Goal: Task Accomplishment & Management: Complete application form

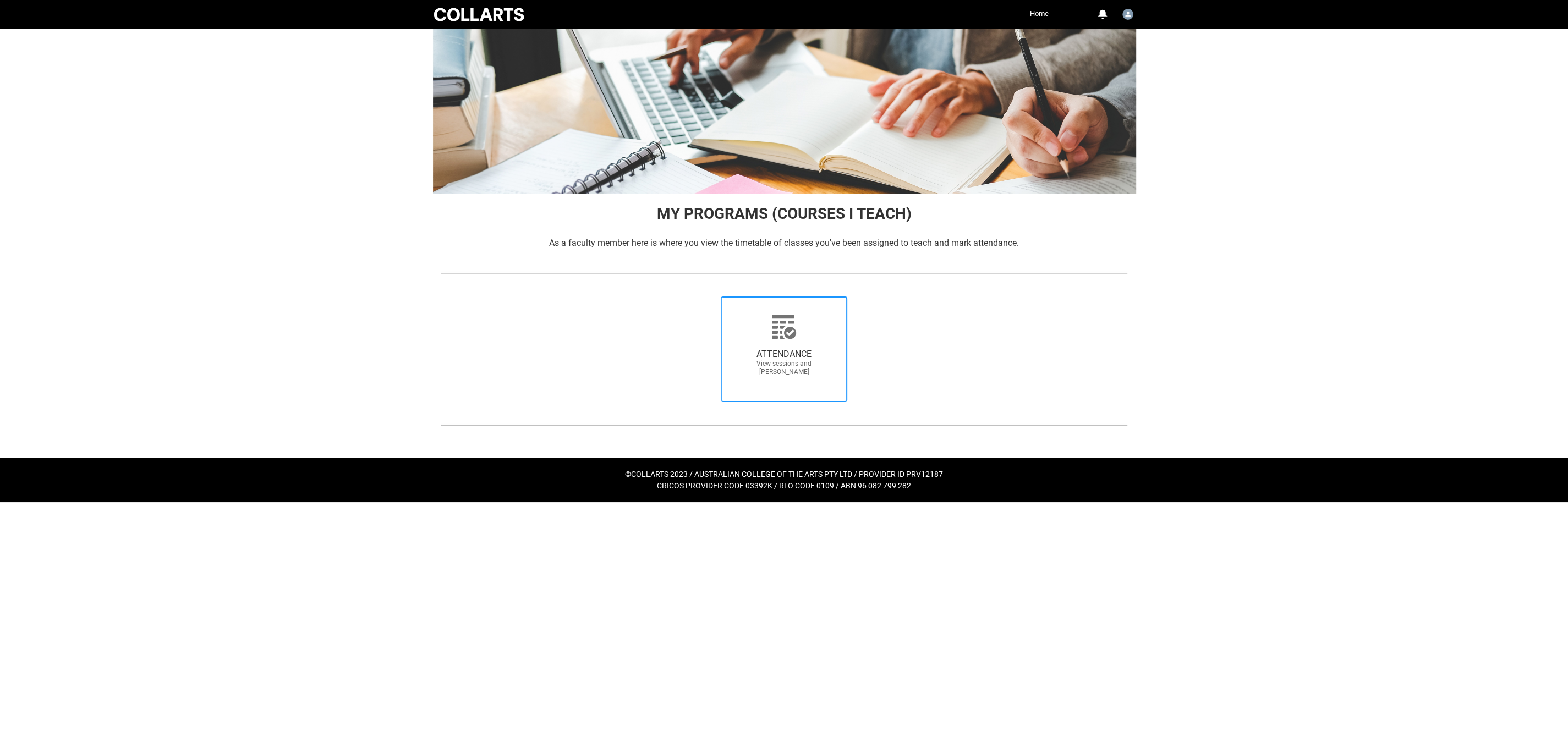
click at [780, 330] on icon at bounding box center [784, 327] width 27 height 27
click at [705, 297] on input "ATTENDANCE View sessions and [PERSON_NAME]" at bounding box center [704, 296] width 1 height 1
radio input "true"
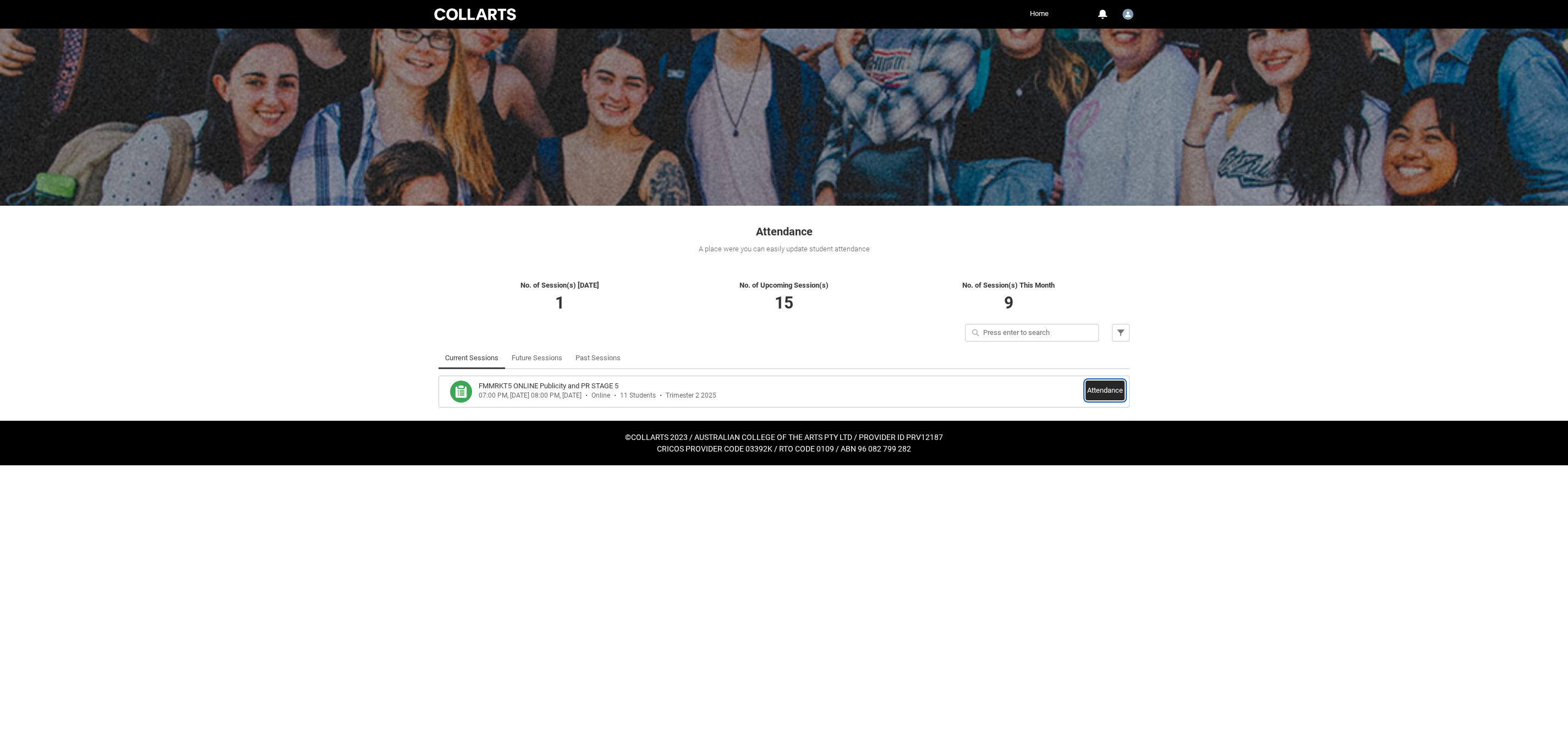
drag, startPoint x: 1105, startPoint y: 385, endPoint x: 1117, endPoint y: 395, distance: 15.6
click at [1104, 385] on button "Attendance" at bounding box center [1104, 391] width 39 height 20
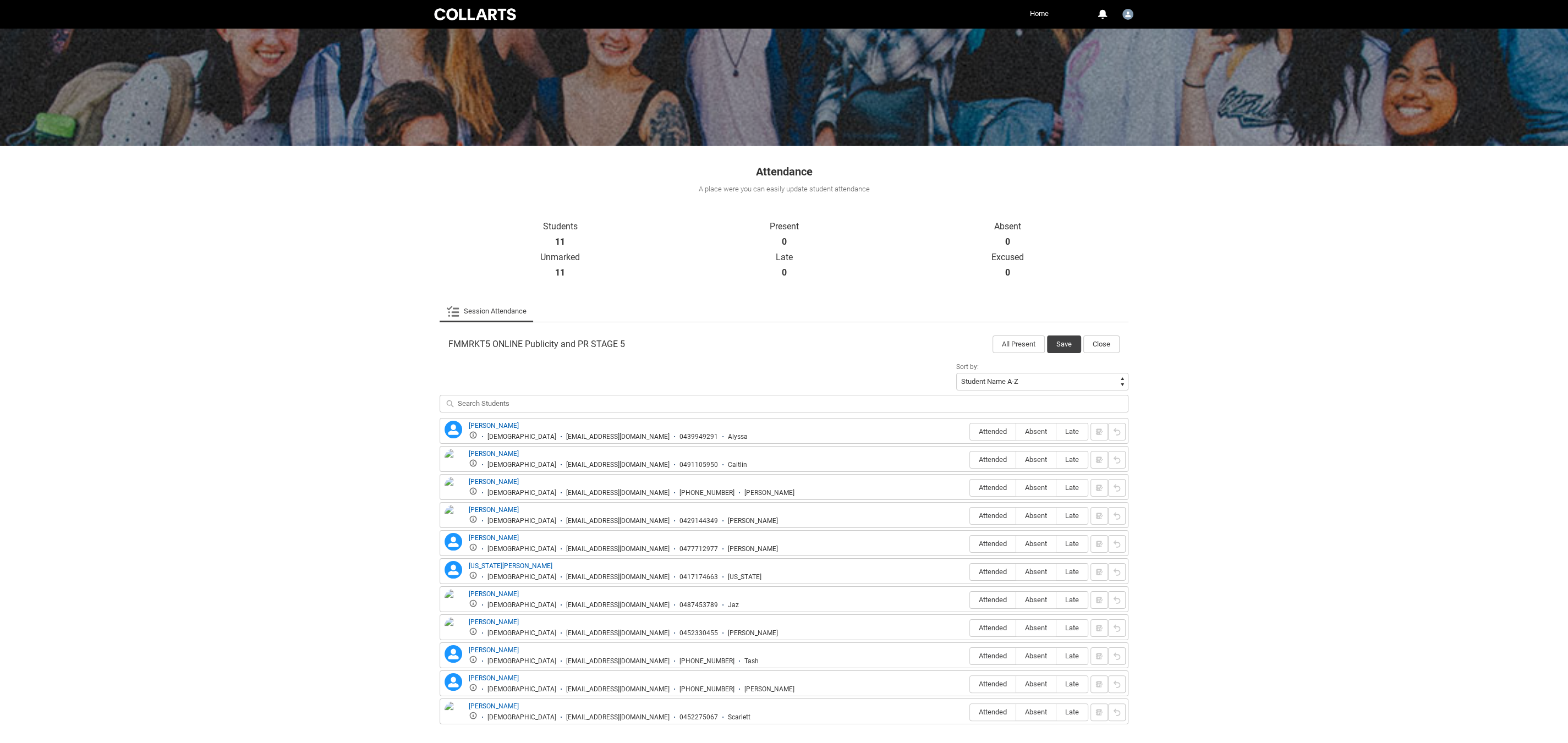
scroll to position [109, 0]
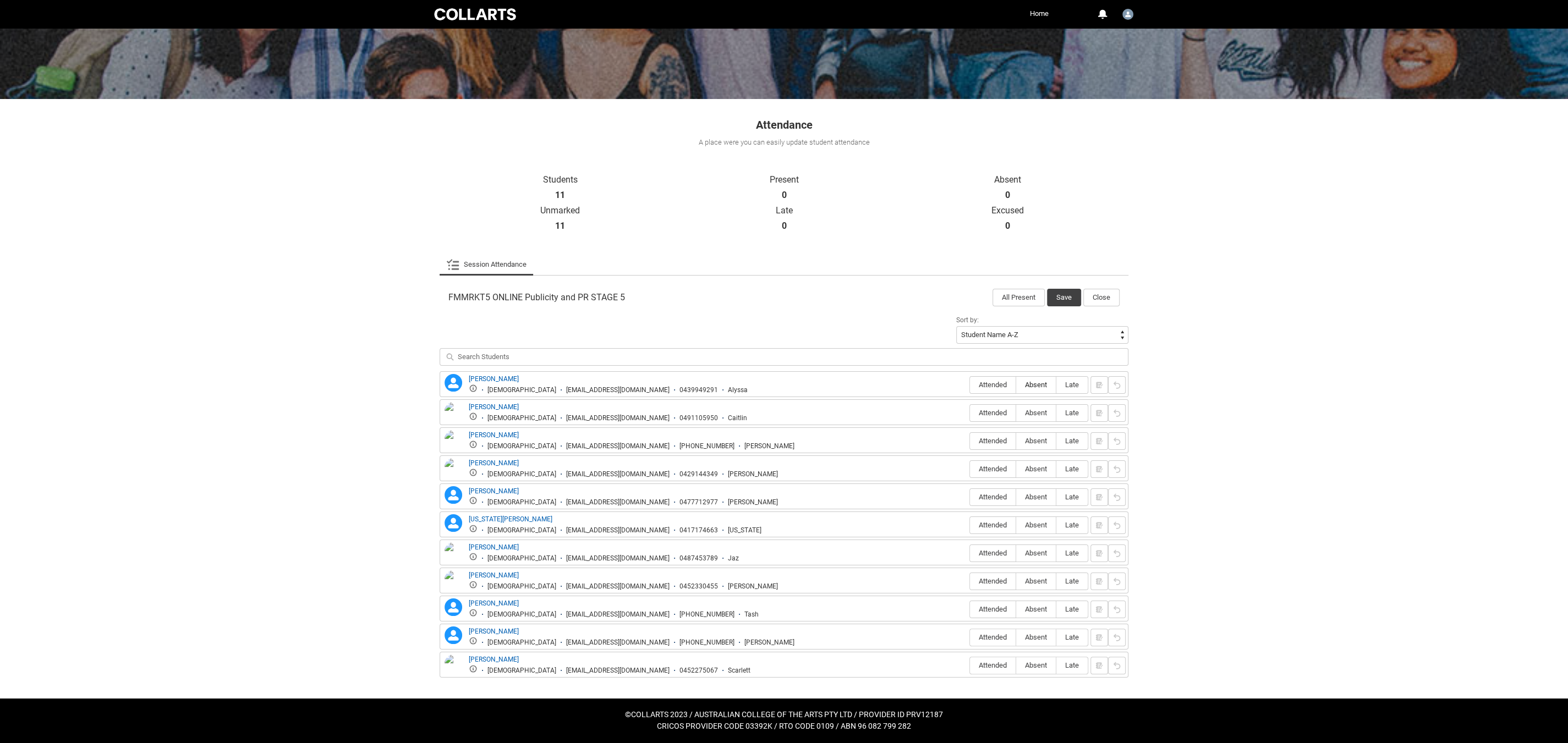
click at [1036, 381] on span "Absent" at bounding box center [1036, 385] width 40 height 8
click at [1016, 385] on input "Absent" at bounding box center [1016, 385] width 1 height 1
type lightning-radio-group "Absent"
radio input "true"
click at [1036, 410] on span "Absent" at bounding box center [1036, 413] width 40 height 8
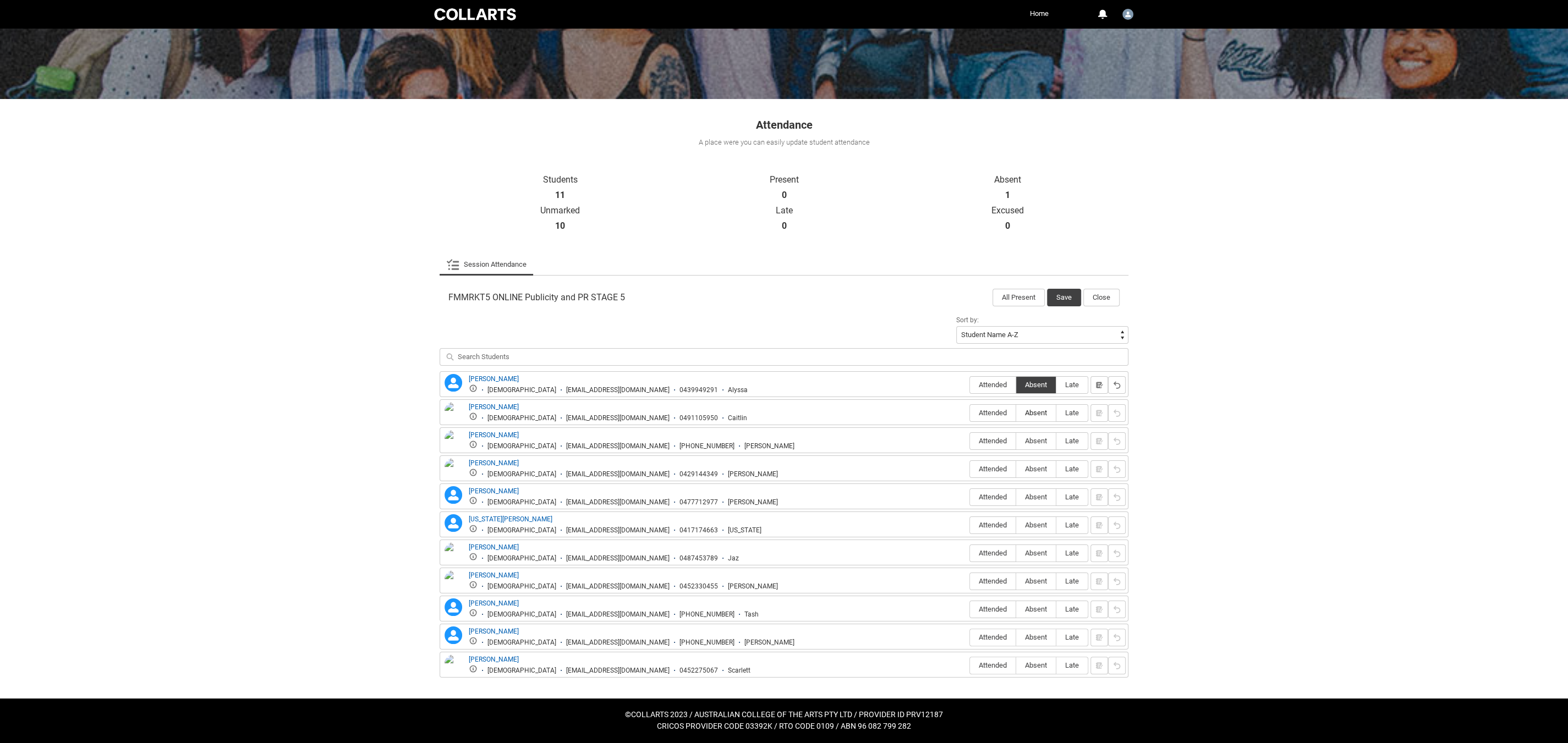
click at [1016, 413] on input "Absent" at bounding box center [1016, 413] width 1 height 1
type lightning-radio-group "Absent"
radio input "true"
click at [986, 439] on span "Attended" at bounding box center [993, 441] width 46 height 8
click at [970, 440] on input "Attended" at bounding box center [969, 440] width 1 height 1
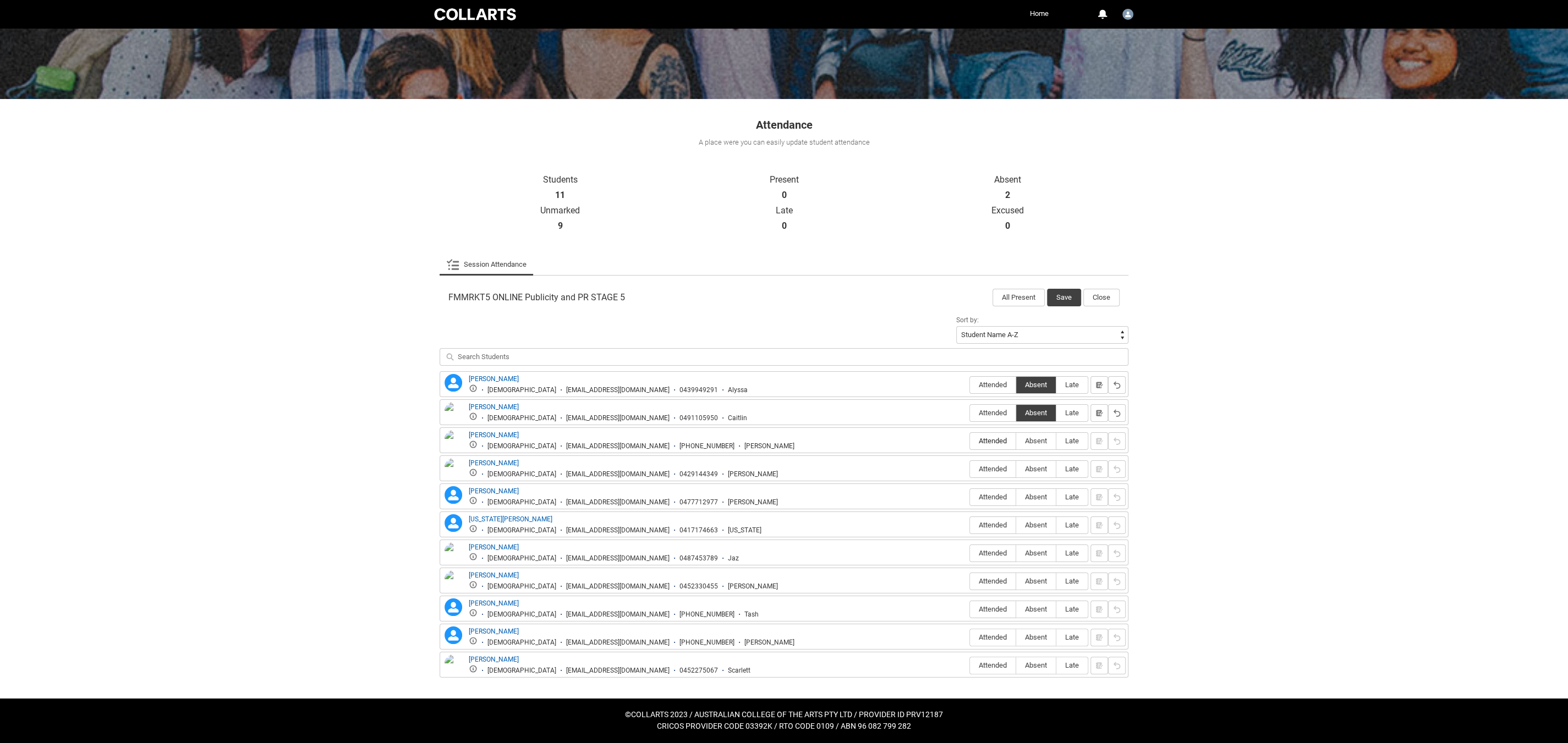
type lightning-radio-group "Attended"
radio input "true"
click at [1037, 467] on span "Absent" at bounding box center [1036, 469] width 40 height 8
click at [1016, 469] on input "Absent" at bounding box center [1016, 469] width 1 height 1
type lightning-radio-group "Absent"
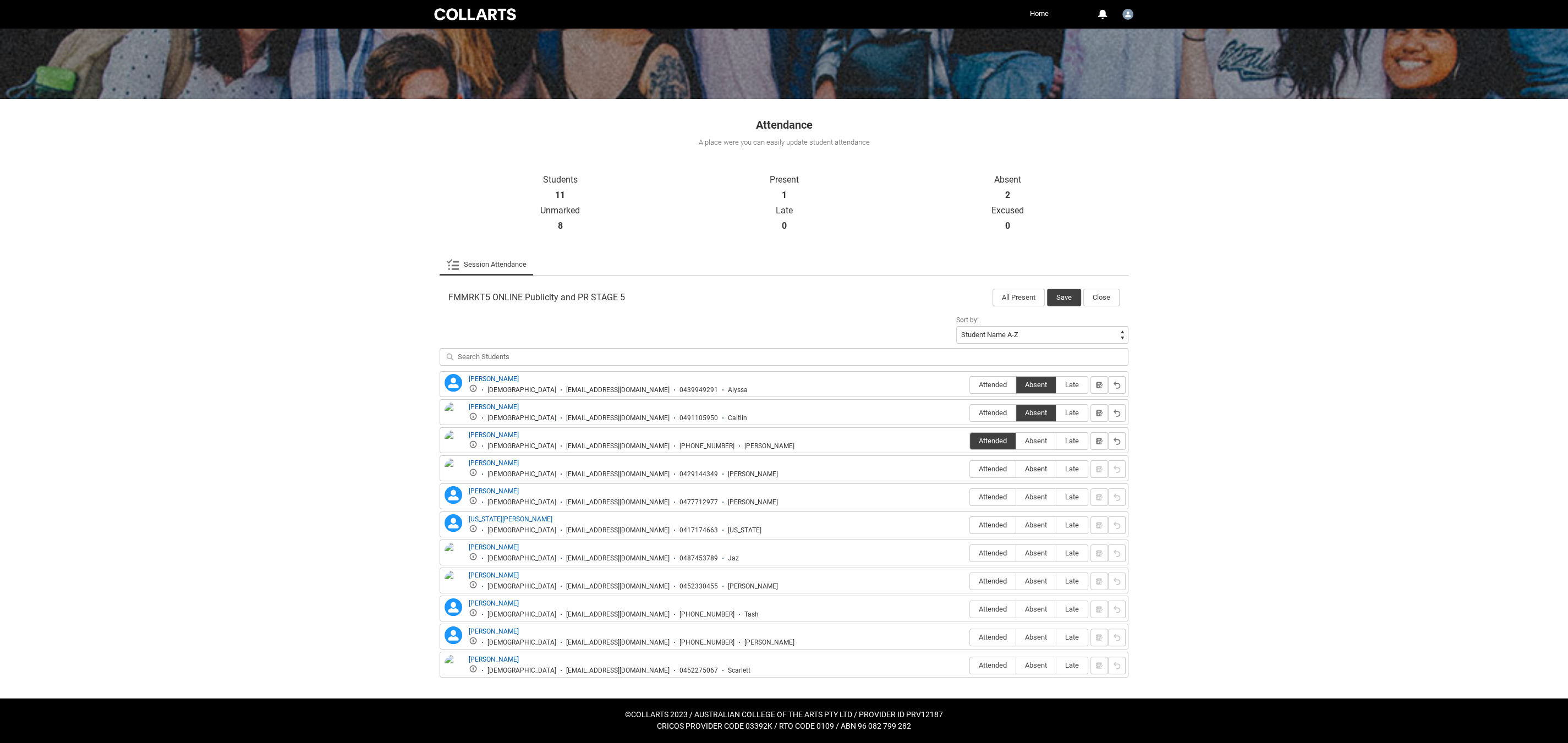
radio input "true"
click at [991, 494] on span "Attended" at bounding box center [993, 497] width 46 height 8
click at [970, 497] on input "Attended" at bounding box center [969, 497] width 1 height 1
type lightning-radio-group "Attended"
radio input "true"
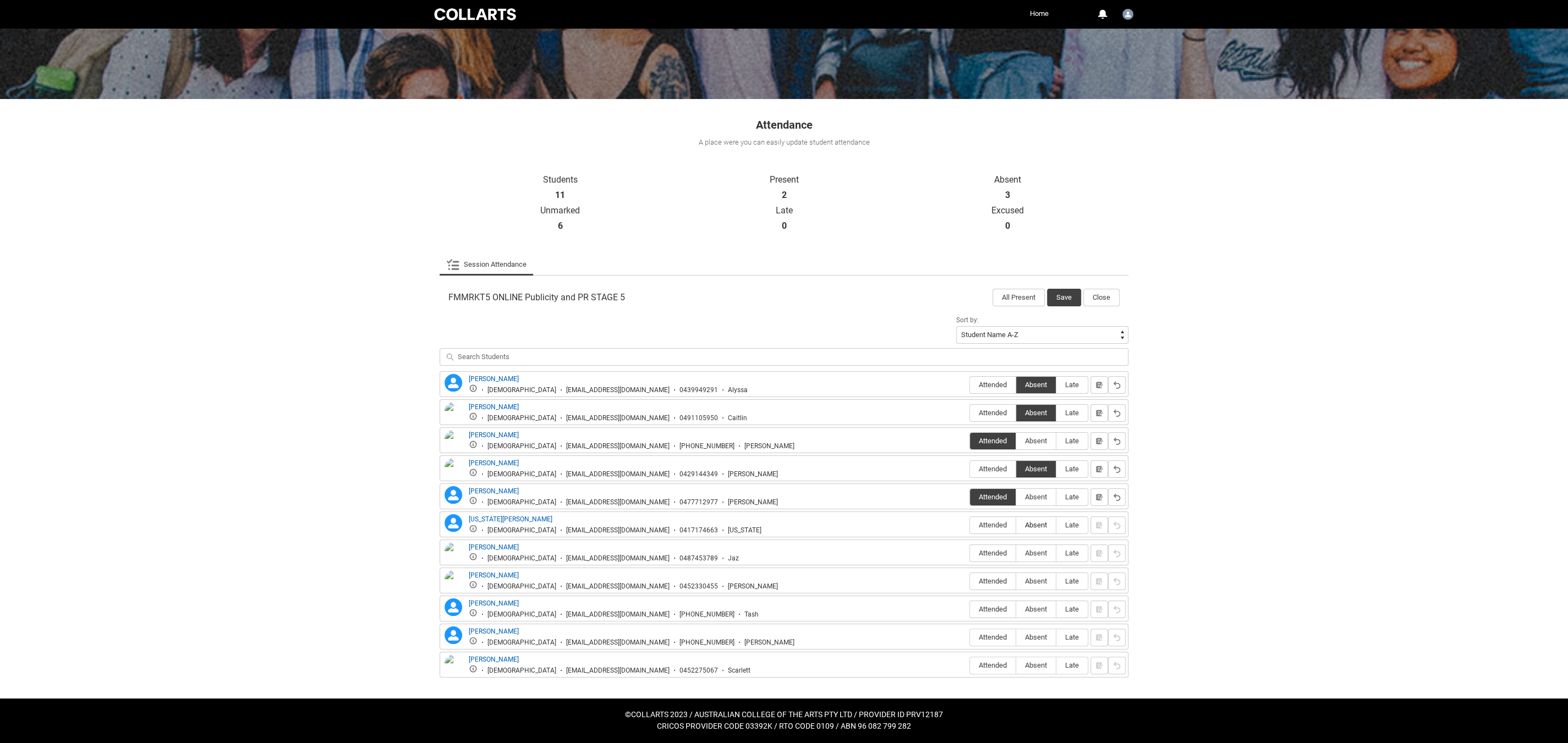
scroll to position [107, 0]
click at [1042, 527] on span "Absent" at bounding box center [1036, 525] width 40 height 8
click at [1016, 526] on input "Absent" at bounding box center [1016, 525] width 1 height 1
type lightning-radio-group "Absent"
radio input "true"
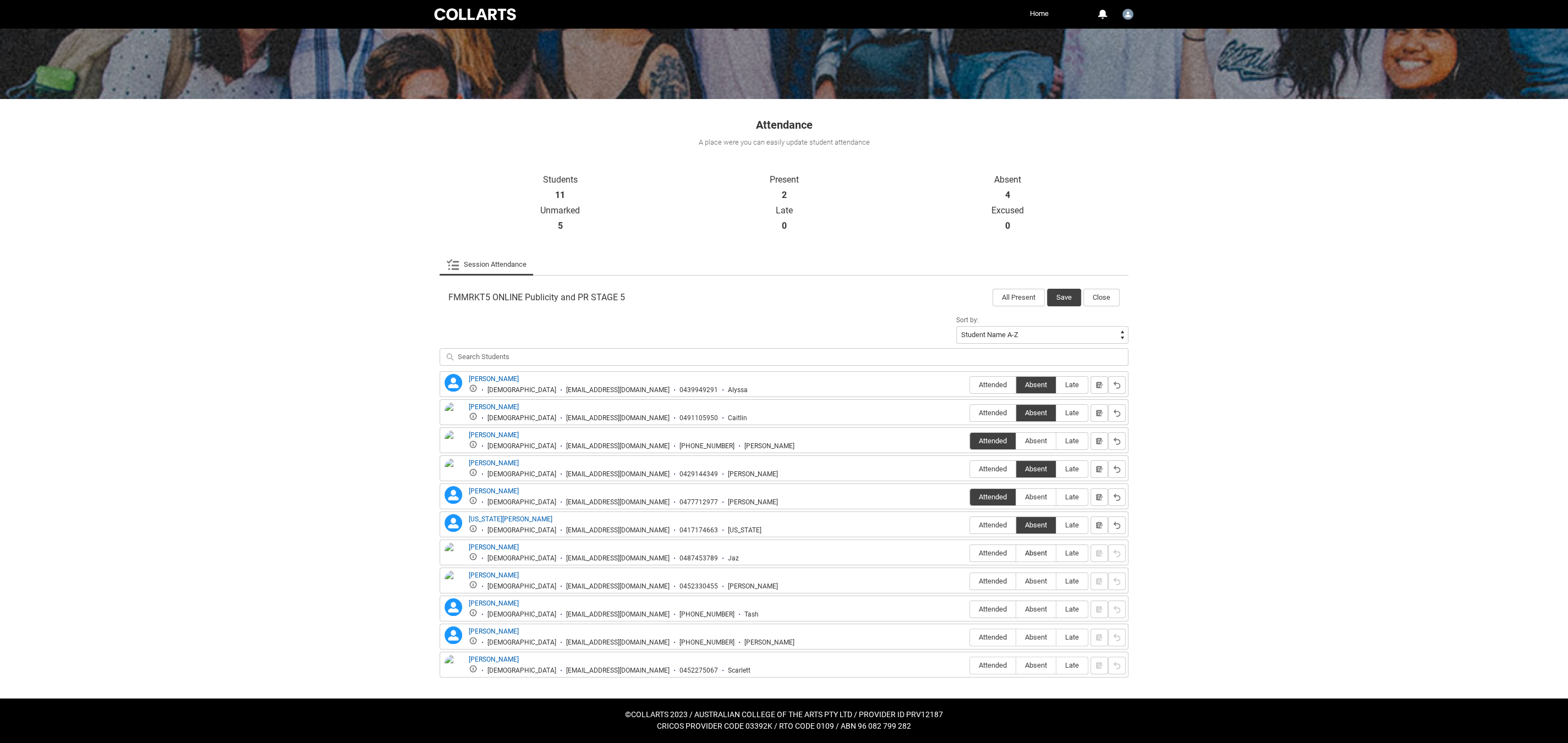
click at [1037, 556] on span "Absent" at bounding box center [1036, 553] width 40 height 8
click at [1016, 553] on input "Absent" at bounding box center [1016, 553] width 1 height 1
type lightning-radio-group "Absent"
radio input "true"
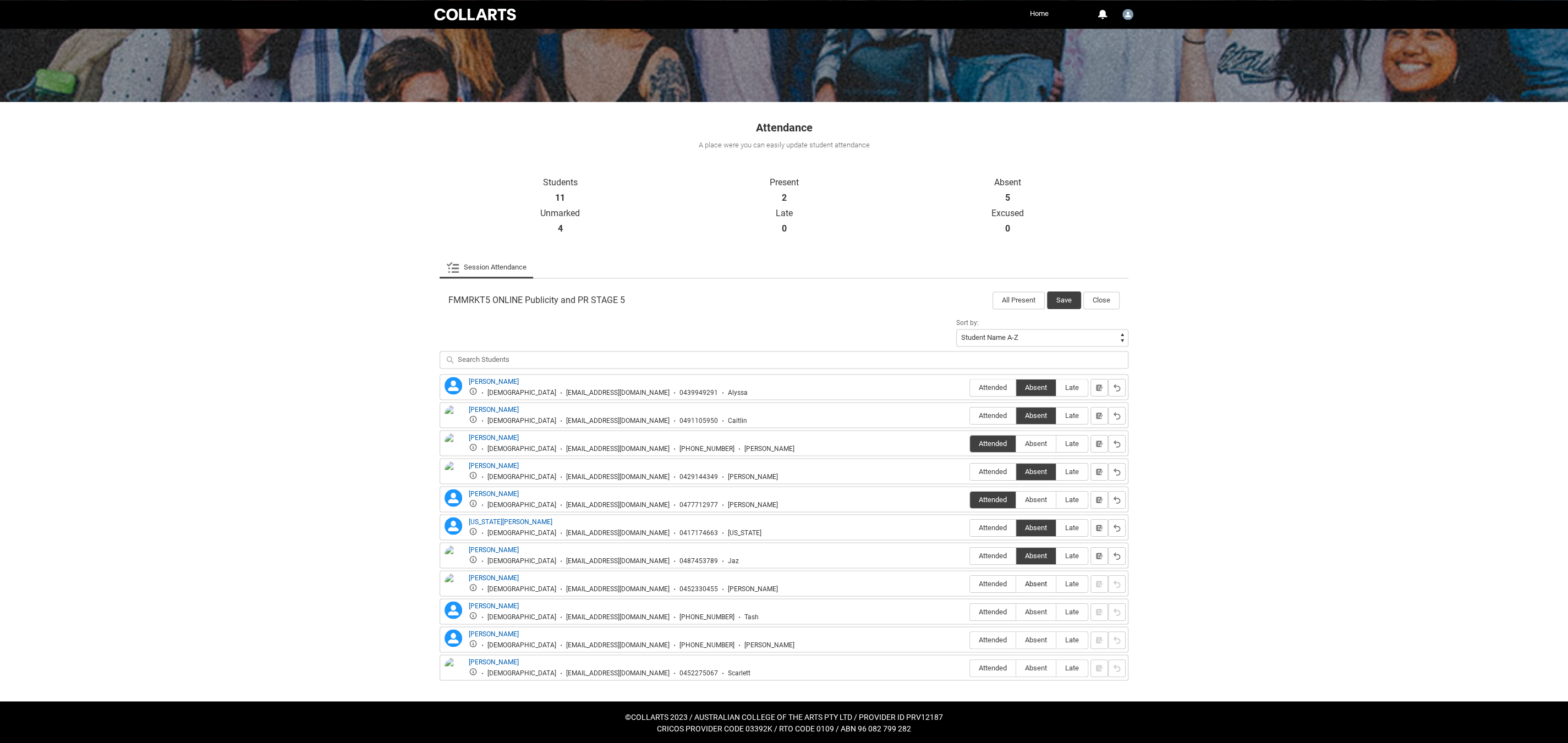
click at [1038, 581] on label "Absent" at bounding box center [1036, 585] width 40 height 17
click at [1016, 584] on input "Absent" at bounding box center [1016, 584] width 1 height 1
type lightning-radio-group "Absent"
radio input "true"
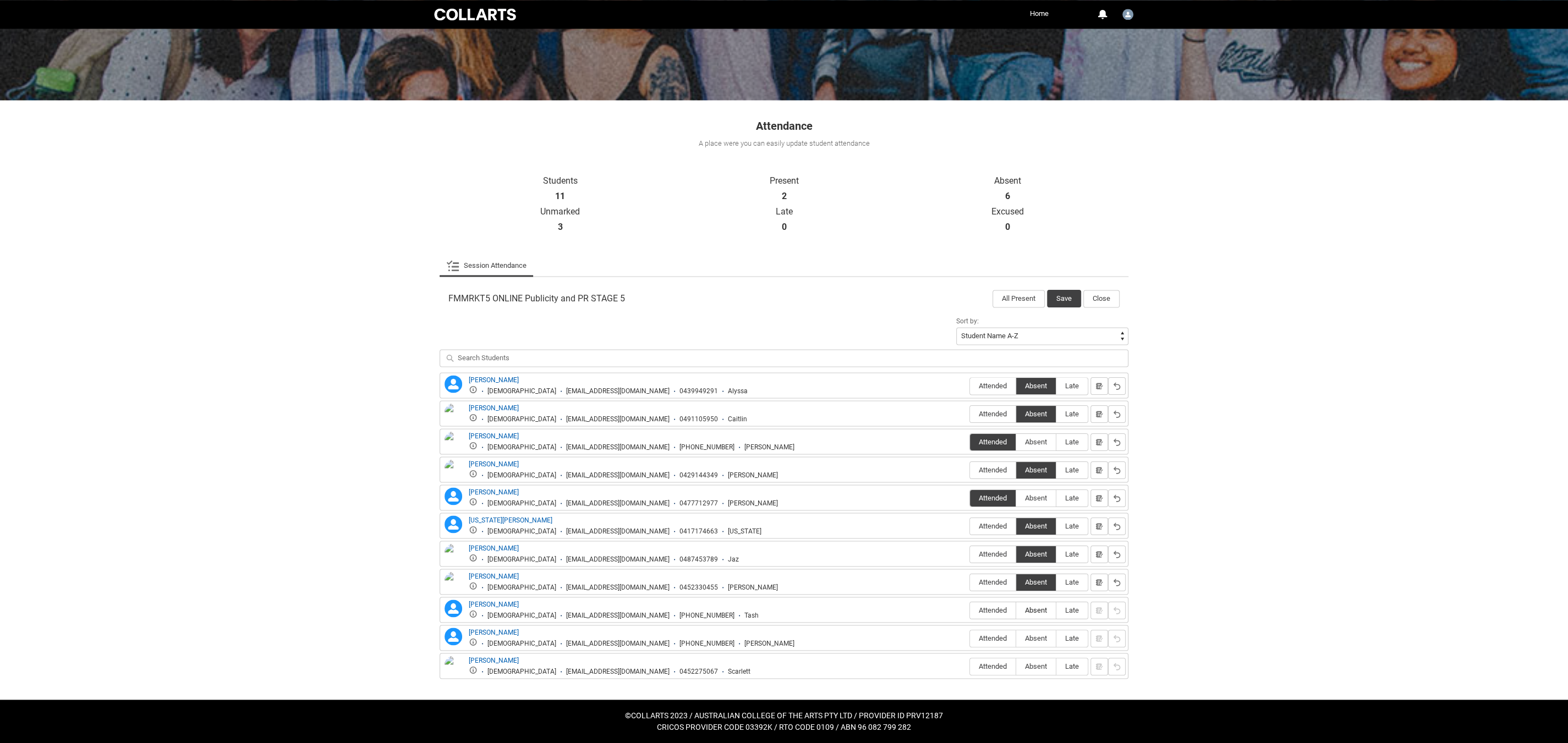
click at [1031, 614] on span "Absent" at bounding box center [1036, 610] width 40 height 8
click at [1016, 610] on input "Absent" at bounding box center [1016, 610] width 1 height 1
type lightning-radio-group "Absent"
radio input "true"
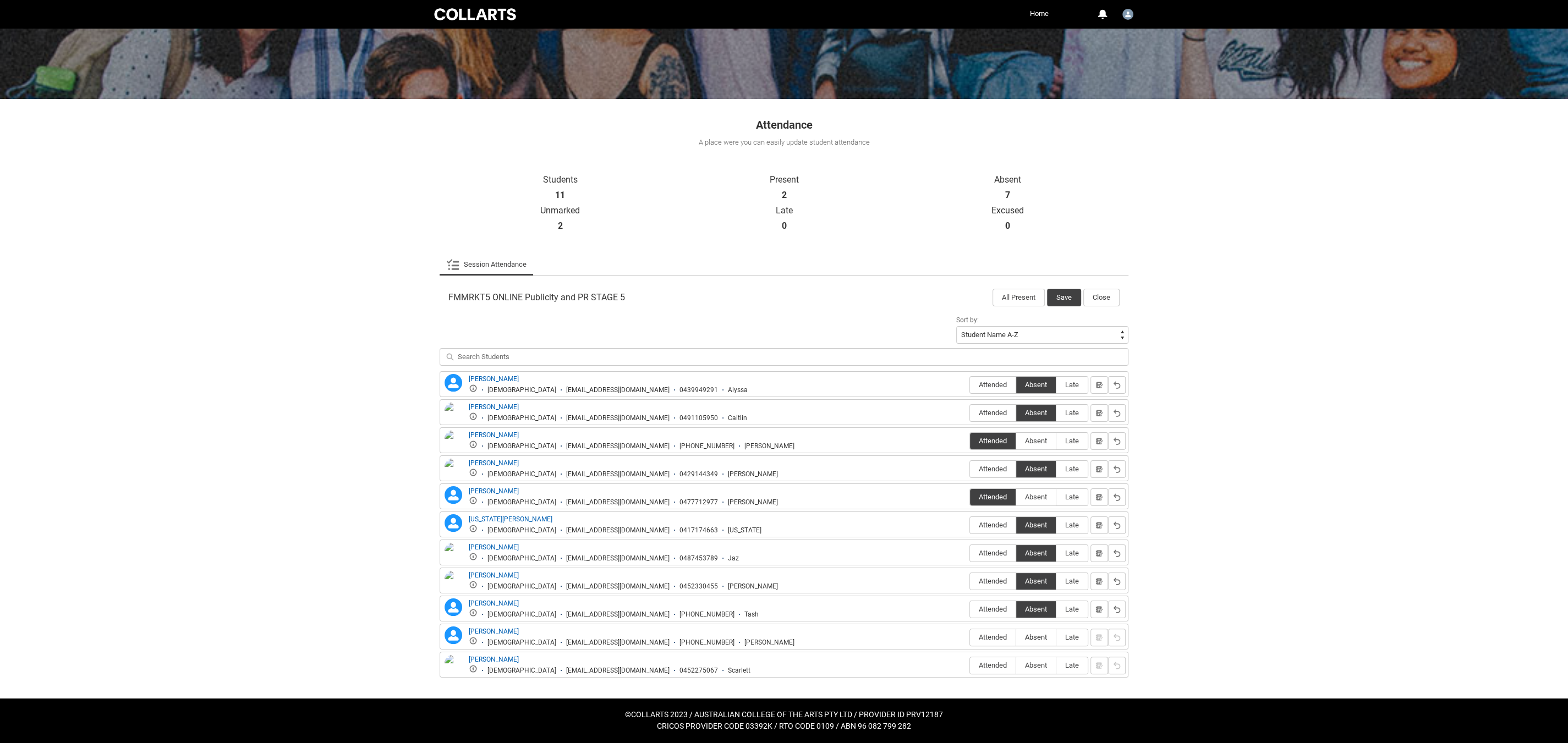
click at [1027, 646] on label "Absent" at bounding box center [1036, 638] width 40 height 17
click at [1016, 638] on input "Absent" at bounding box center [1016, 637] width 1 height 1
type lightning-radio-group "Absent"
radio input "true"
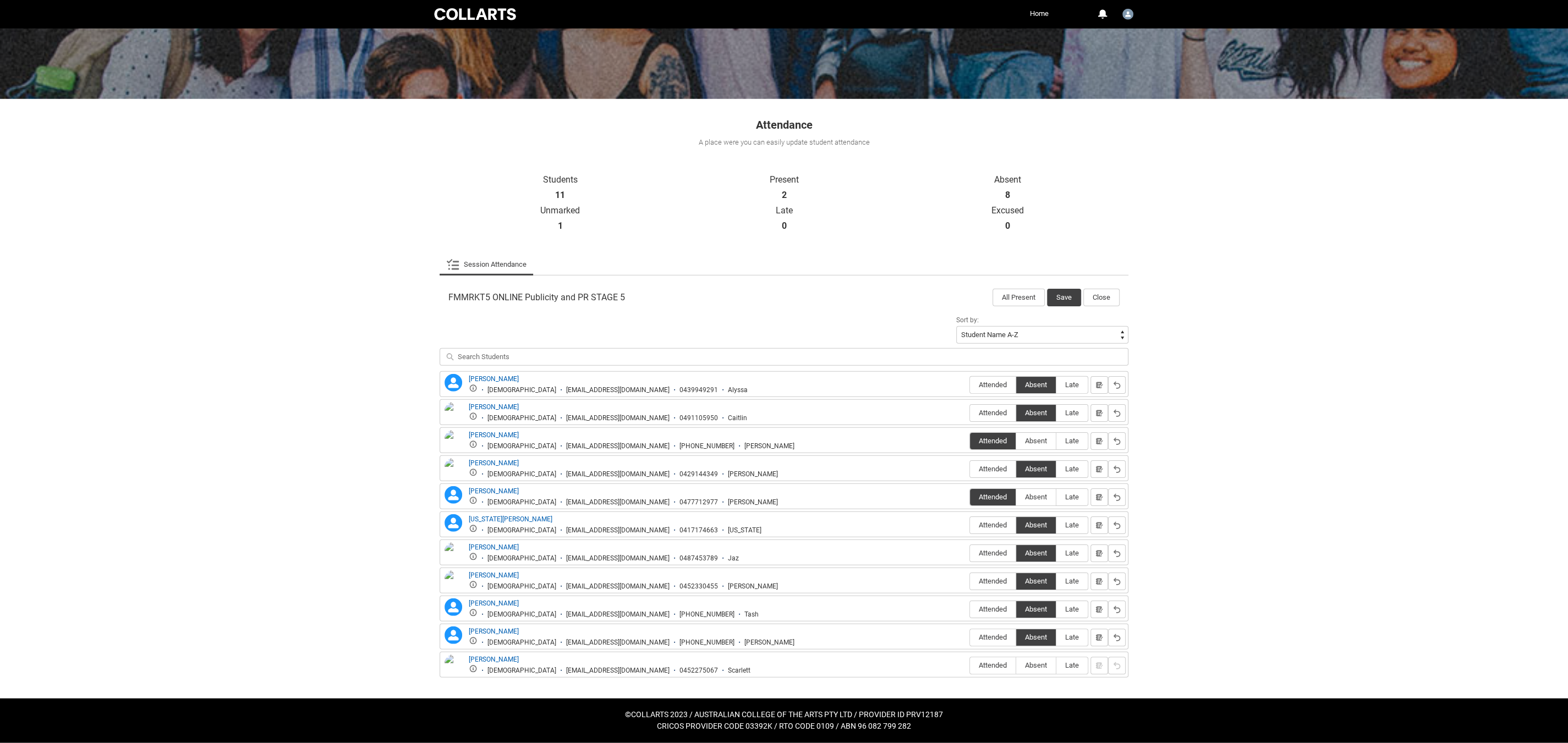
drag, startPoint x: 1037, startPoint y: 670, endPoint x: 1090, endPoint y: 565, distance: 117.6
click at [1037, 669] on span "Absent" at bounding box center [1036, 665] width 40 height 8
click at [1016, 666] on input "Absent" at bounding box center [1016, 665] width 1 height 1
type lightning-radio-group "Absent"
radio input "true"
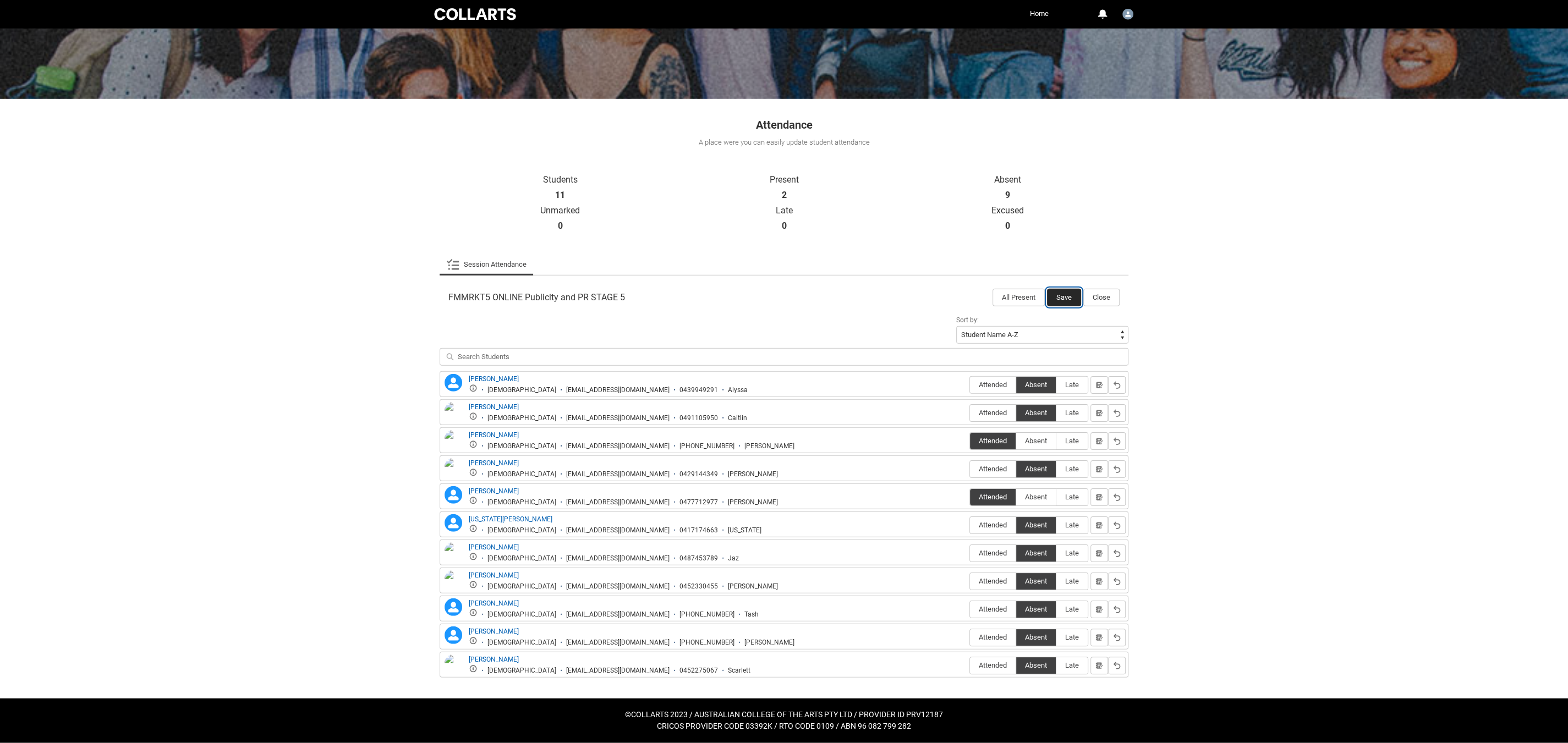
click at [1068, 295] on button "Save" at bounding box center [1063, 297] width 34 height 17
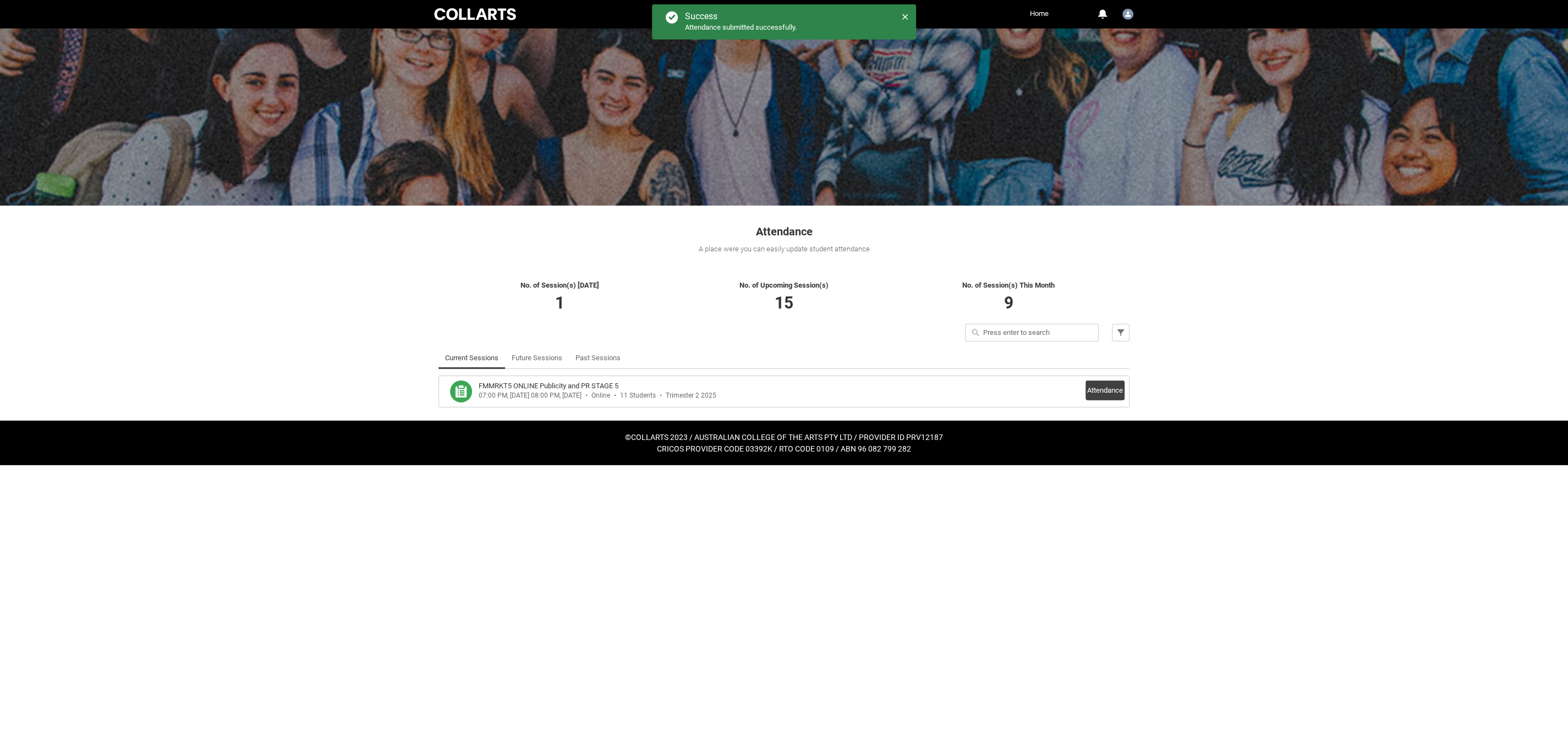
scroll to position [0, 0]
